Goal: Use online tool/utility: Utilize a website feature to perform a specific function

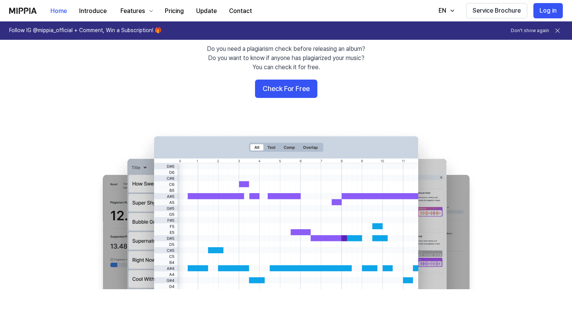
scroll to position [60, 0]
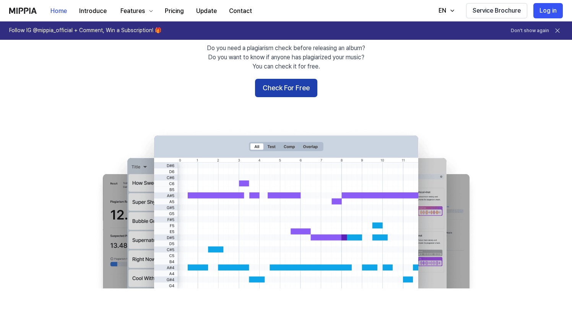
click at [300, 91] on button "Check For Free" at bounding box center [286, 88] width 62 height 18
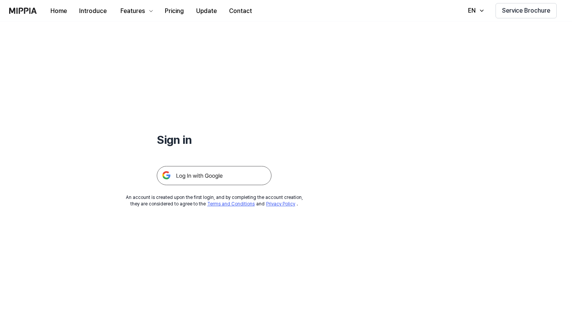
click at [219, 179] on img at bounding box center [214, 175] width 115 height 19
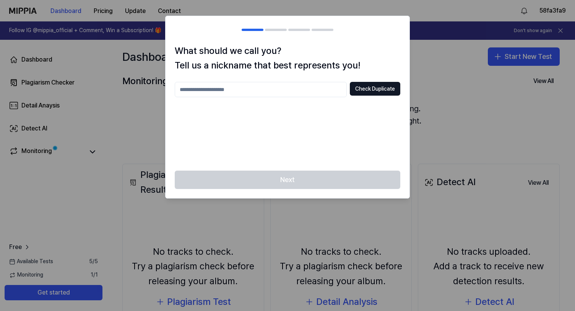
click at [321, 89] on input "text" at bounding box center [261, 89] width 172 height 15
type input "*****"
click at [393, 92] on button "Check Duplicate" at bounding box center [375, 89] width 50 height 14
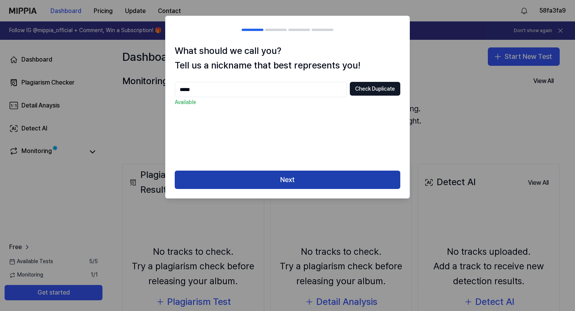
click at [351, 177] on button "Next" at bounding box center [288, 179] width 226 height 18
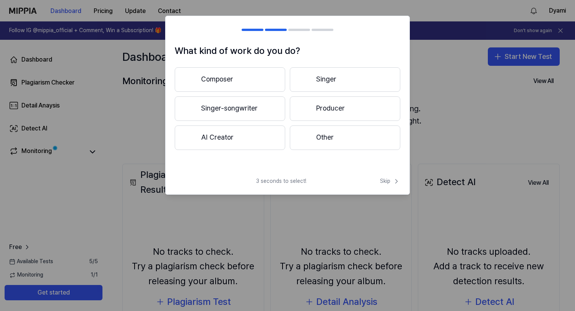
click at [249, 85] on button "Composer" at bounding box center [230, 79] width 110 height 24
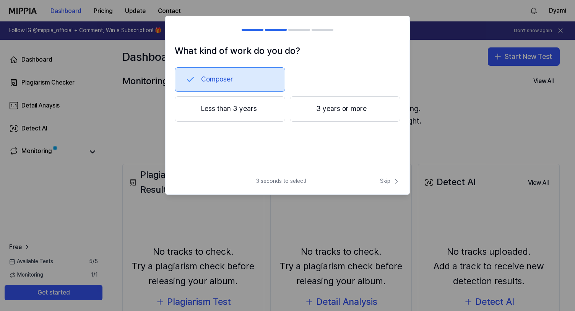
click at [350, 109] on button "3 years or more" at bounding box center [345, 108] width 110 height 25
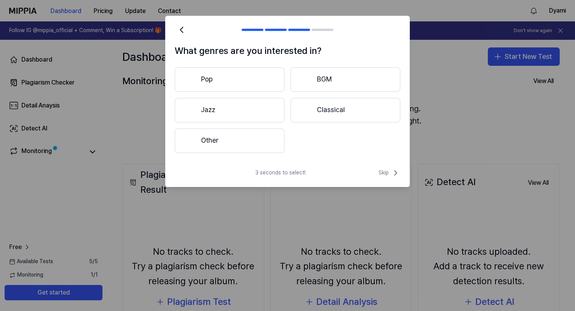
click at [269, 145] on button "Other" at bounding box center [230, 140] width 110 height 24
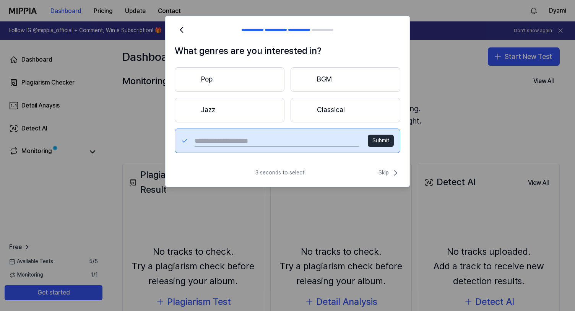
click at [384, 142] on button "Submit" at bounding box center [381, 141] width 26 height 12
click at [379, 138] on button "Submit" at bounding box center [381, 141] width 26 height 12
click at [318, 138] on input "text" at bounding box center [277, 141] width 164 height 12
type input "****"
click at [376, 138] on button "Submit" at bounding box center [381, 141] width 26 height 12
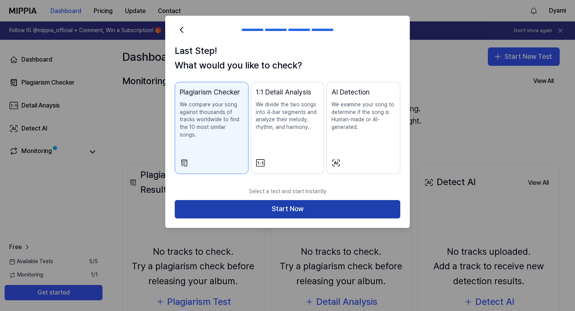
click at [289, 206] on button "Start Now" at bounding box center [288, 209] width 226 height 18
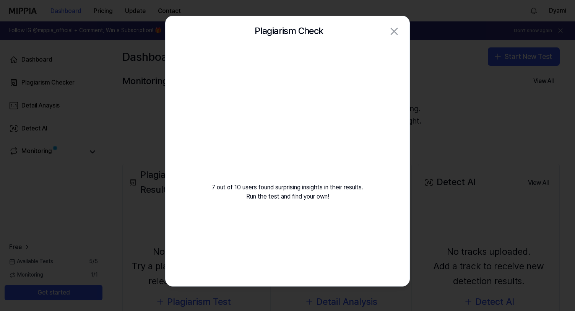
drag, startPoint x: 316, startPoint y: 193, endPoint x: 319, endPoint y: 217, distance: 24.6
click at [319, 217] on div "7 out of 10 users found surprising insights in their results. Run the test and …" at bounding box center [288, 133] width 244 height 173
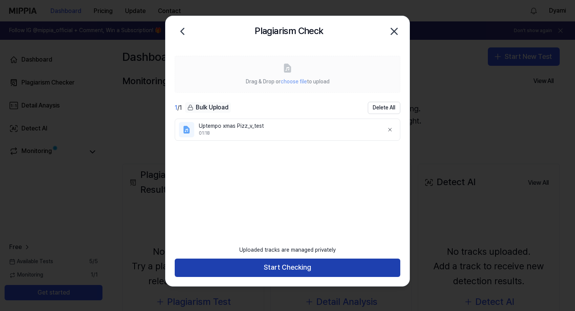
click at [321, 262] on button "Start Checking" at bounding box center [288, 267] width 226 height 18
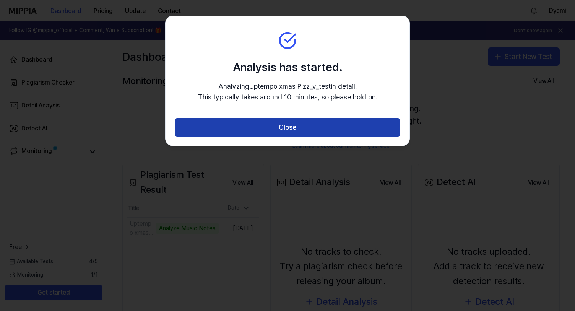
click at [379, 128] on button "Close" at bounding box center [288, 127] width 226 height 18
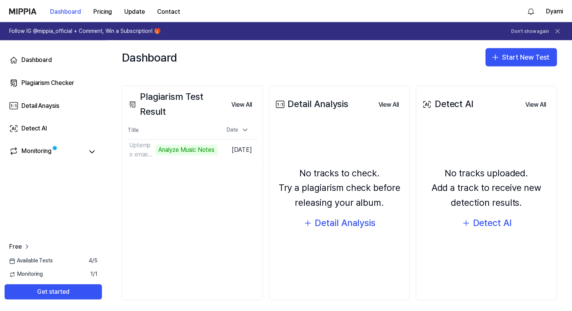
scroll to position [84, 0]
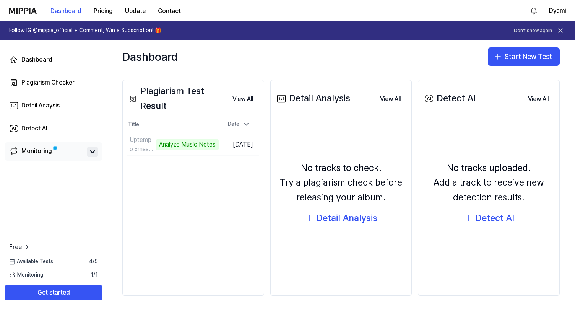
click at [93, 153] on icon at bounding box center [92, 151] width 9 height 9
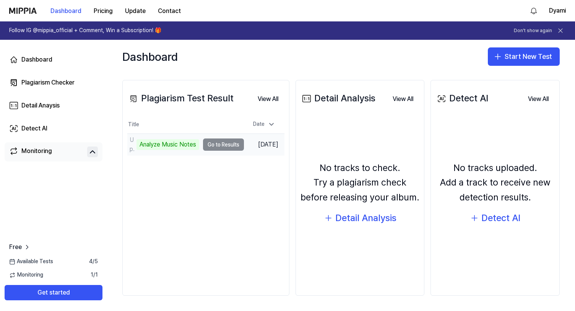
click at [237, 147] on td "Uptempo xmas Pizz_v_test Analyze Music Notes Go to Results" at bounding box center [185, 144] width 117 height 21
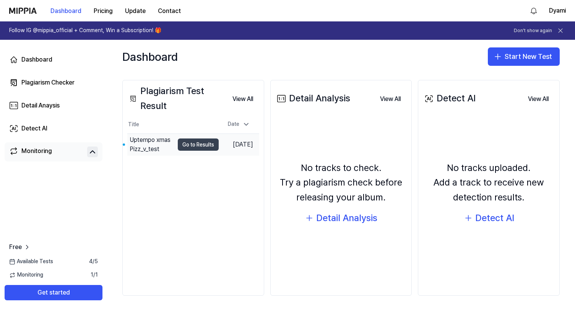
click at [190, 144] on button "Go to Results" at bounding box center [198, 144] width 41 height 12
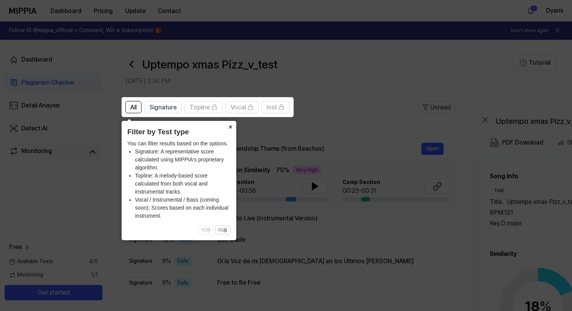
click at [231, 123] on button "×" at bounding box center [230, 126] width 12 height 11
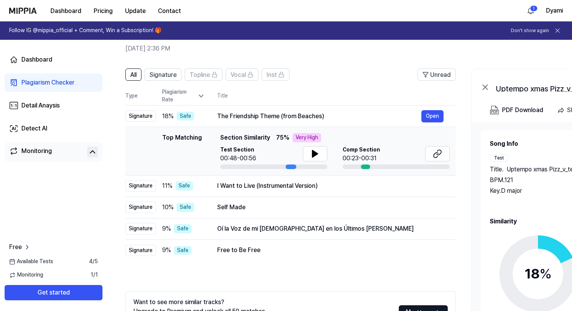
scroll to position [0, 0]
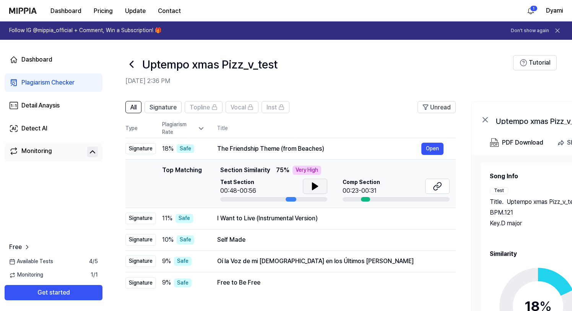
click at [315, 187] on icon at bounding box center [314, 186] width 5 height 7
drag, startPoint x: 286, startPoint y: 200, endPoint x: 301, endPoint y: 198, distance: 15.3
click at [301, 198] on div at bounding box center [273, 199] width 107 height 5
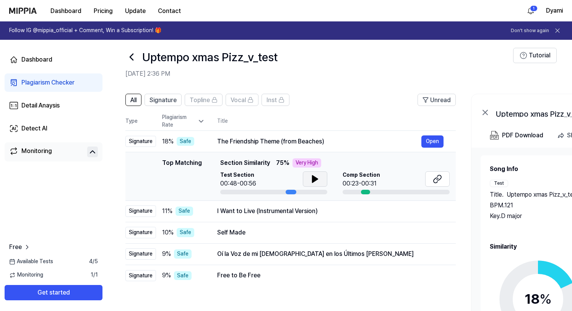
scroll to position [8, 0]
click at [189, 141] on div "Safe" at bounding box center [186, 140] width 18 height 9
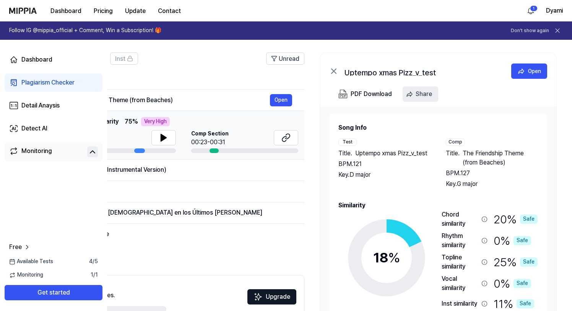
scroll to position [0, 0]
